Goal: Task Accomplishment & Management: Manage account settings

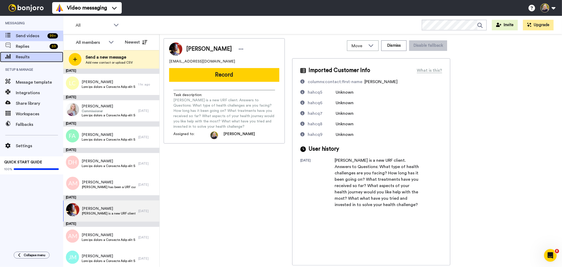
click at [27, 56] on span "Results" at bounding box center [39, 57] width 47 height 6
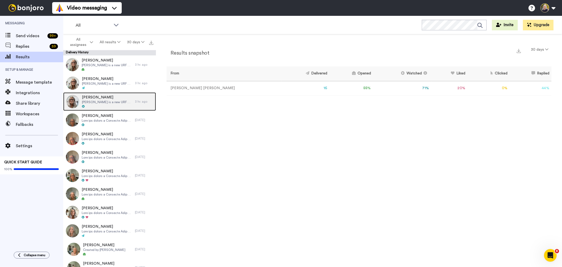
click at [100, 101] on span "[PERSON_NAME] is a new URF client. Answers to Questions: What type of health ch…" at bounding box center [107, 102] width 50 height 4
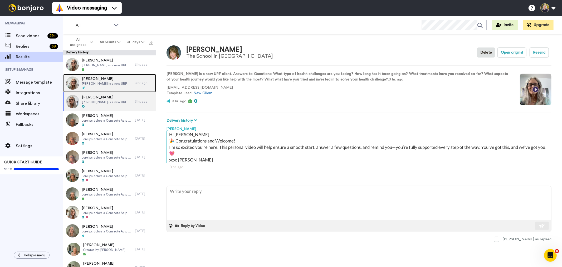
click at [92, 85] on span "[PERSON_NAME] is a new URF client. Answers to Questions: What type of health ch…" at bounding box center [107, 83] width 50 height 4
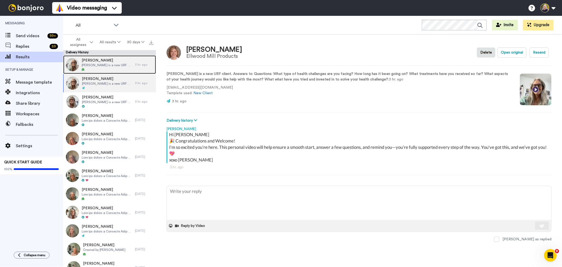
click at [97, 66] on span "[PERSON_NAME] is a new URF client. Answers to Questions: What type of health ch…" at bounding box center [107, 65] width 51 height 4
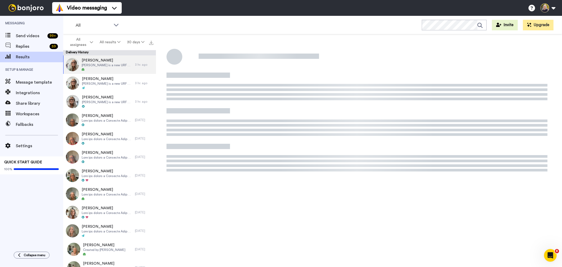
type textarea "x"
